Goal: Task Accomplishment & Management: Use online tool/utility

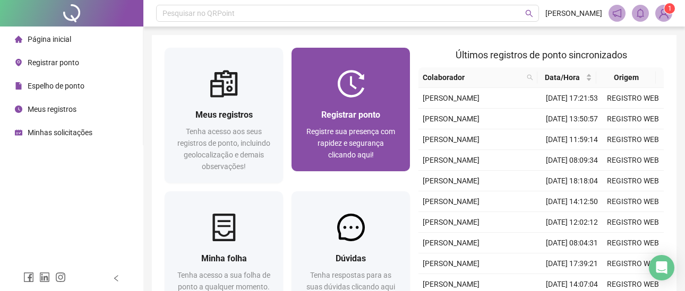
click at [376, 96] on div at bounding box center [350, 84] width 118 height 28
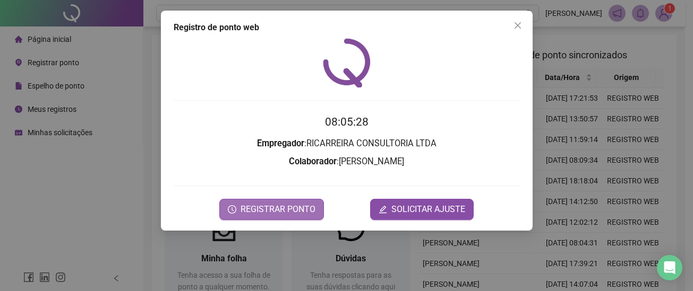
click at [285, 218] on button "REGISTRAR PONTO" at bounding box center [271, 209] width 105 height 21
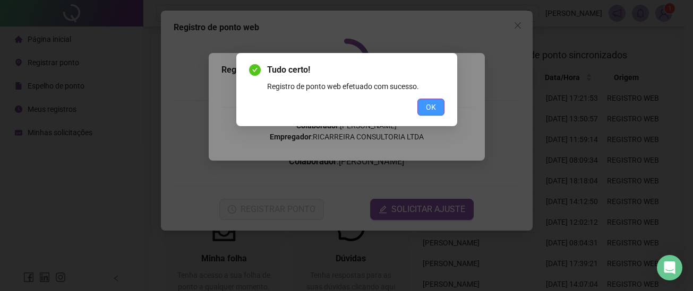
click at [422, 112] on button "OK" at bounding box center [430, 107] width 27 height 17
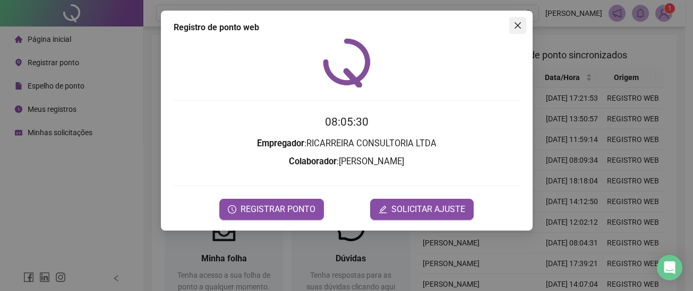
click at [514, 24] on icon "close" at bounding box center [517, 25] width 8 height 8
